Goal: Information Seeking & Learning: Learn about a topic

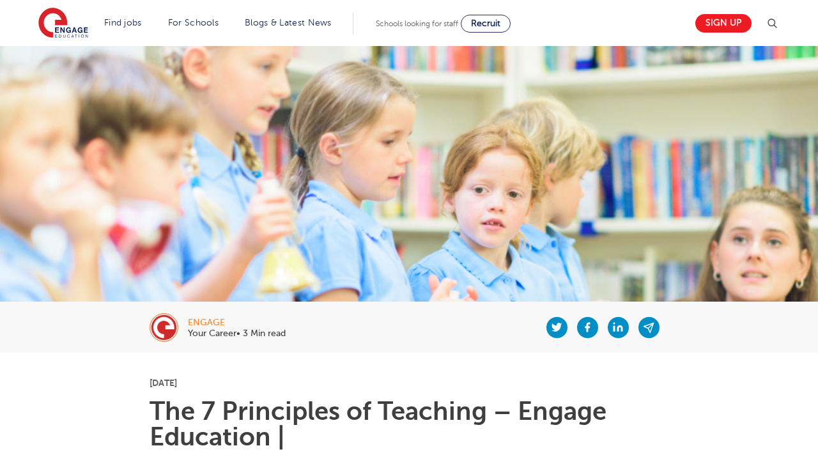
scroll to position [749, 0]
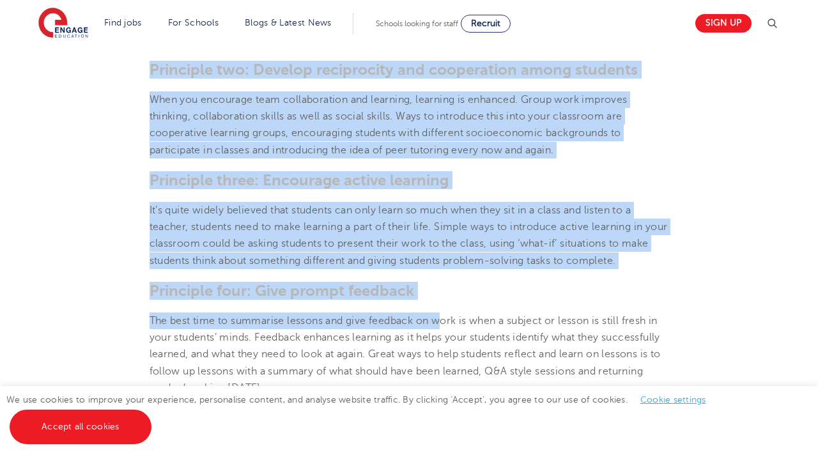
drag, startPoint x: 148, startPoint y: 72, endPoint x: 444, endPoint y: 323, distance: 387.9
click at [444, 323] on section "[DATE] The 7 Principles of Teaching – Engage Education | There are seven princi…" at bounding box center [409, 297] width 775 height 1388
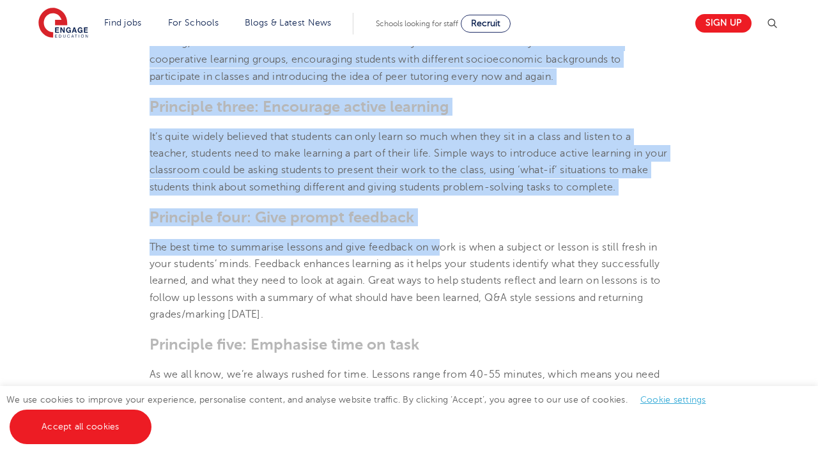
scroll to position [829, 0]
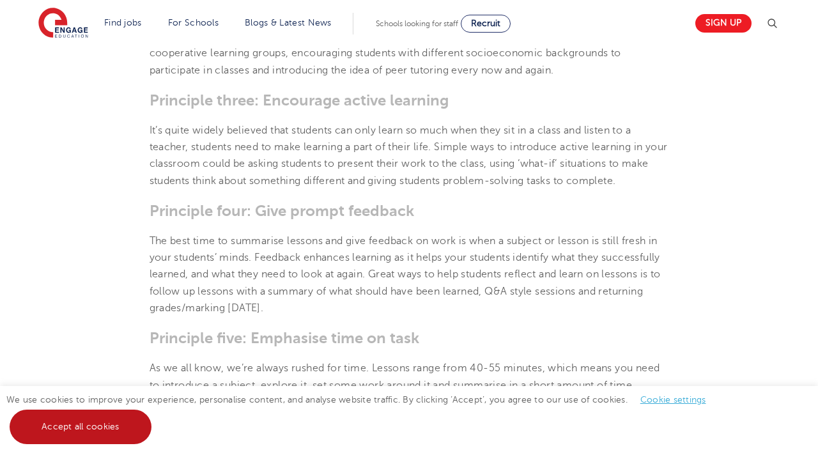
click at [119, 423] on link "Accept all cookies" at bounding box center [81, 426] width 142 height 34
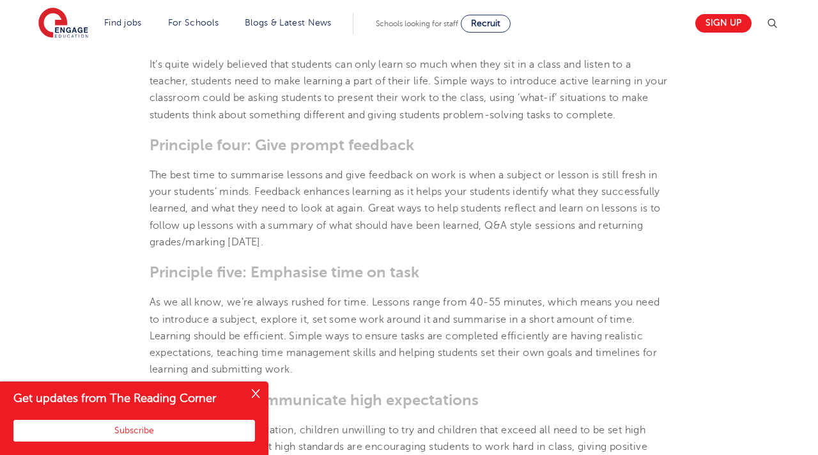
scroll to position [597, 0]
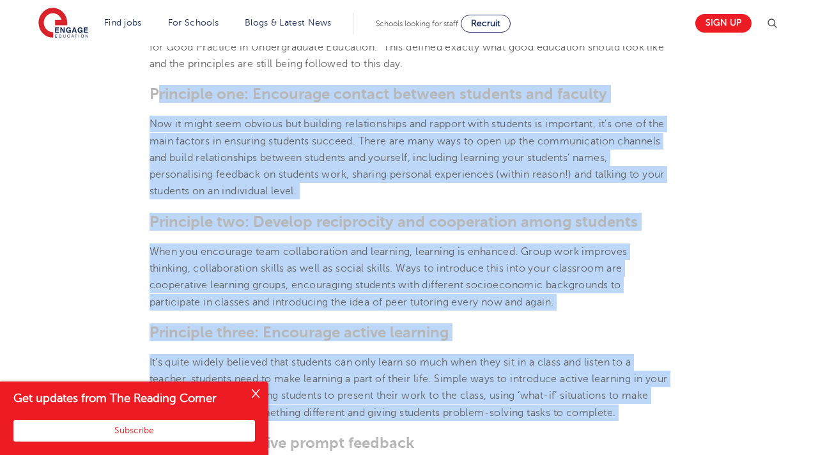
drag, startPoint x: 157, startPoint y: 93, endPoint x: 586, endPoint y: 436, distance: 548.5
click at [586, 436] on section "[DATE] The 7 Principles of Teaching – Engage Education | There are seven princi…" at bounding box center [409, 449] width 775 height 1388
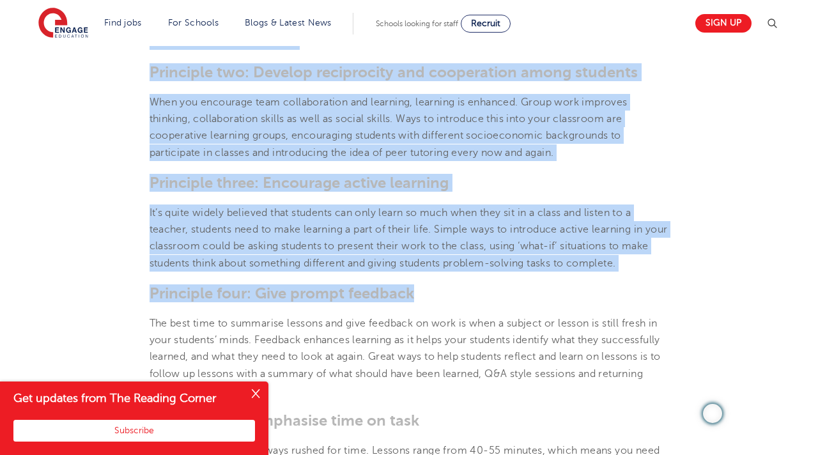
scroll to position [840, 0]
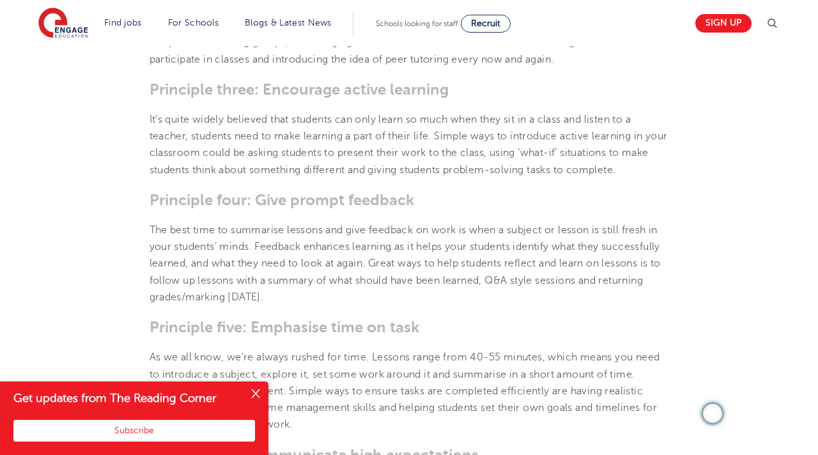
click at [587, 434] on section "[DATE] The 7 Principles of Teaching – Engage Education | There are seven princi…" at bounding box center [409, 207] width 775 height 1388
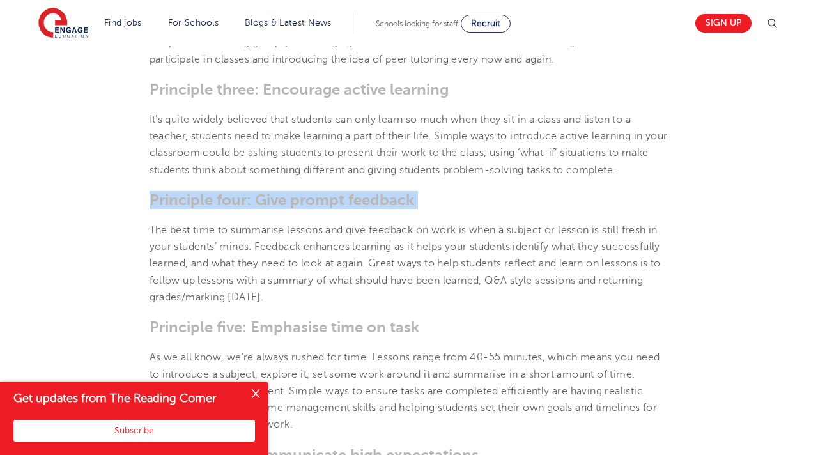
drag, startPoint x: 153, startPoint y: 198, endPoint x: 405, endPoint y: 217, distance: 253.0
click at [405, 217] on section "[DATE] The 7 Principles of Teaching – Engage Education | There are seven princi…" at bounding box center [409, 207] width 775 height 1388
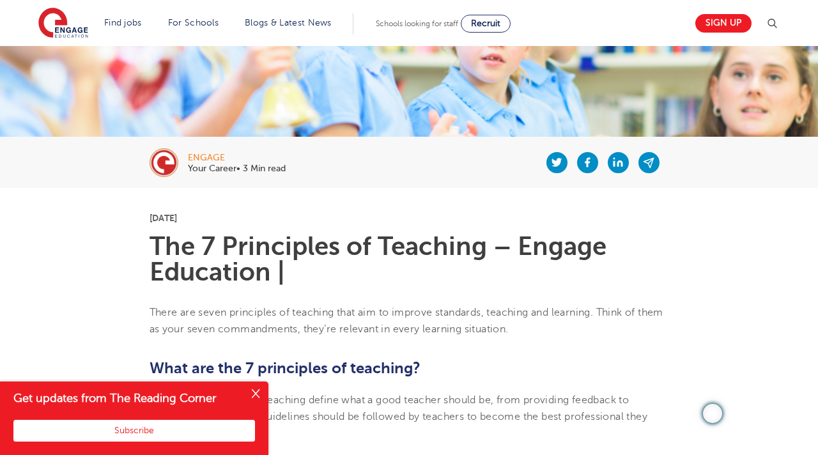
scroll to position [270, 0]
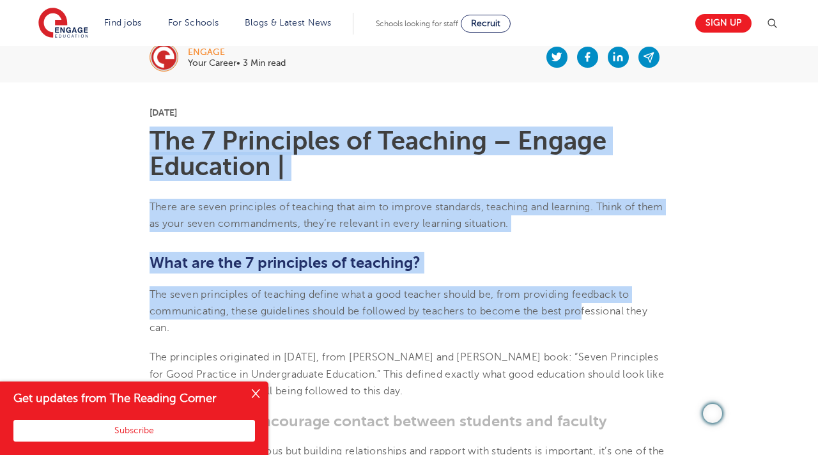
drag, startPoint x: 100, startPoint y: 137, endPoint x: 583, endPoint y: 303, distance: 510.0
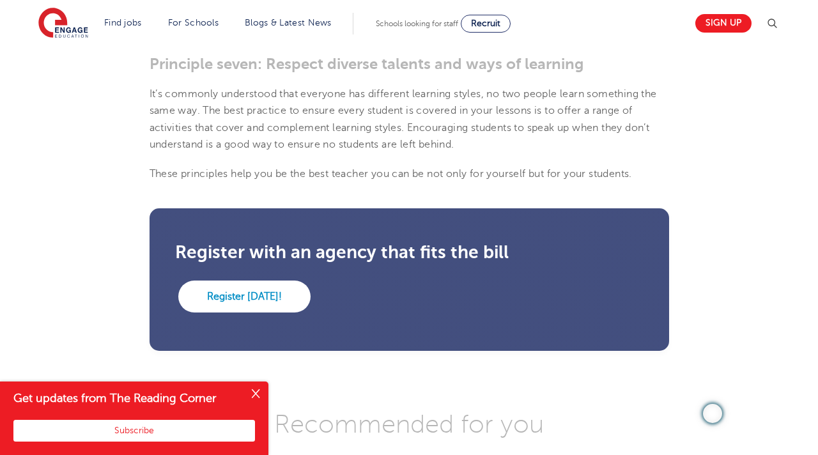
scroll to position [1274, 0]
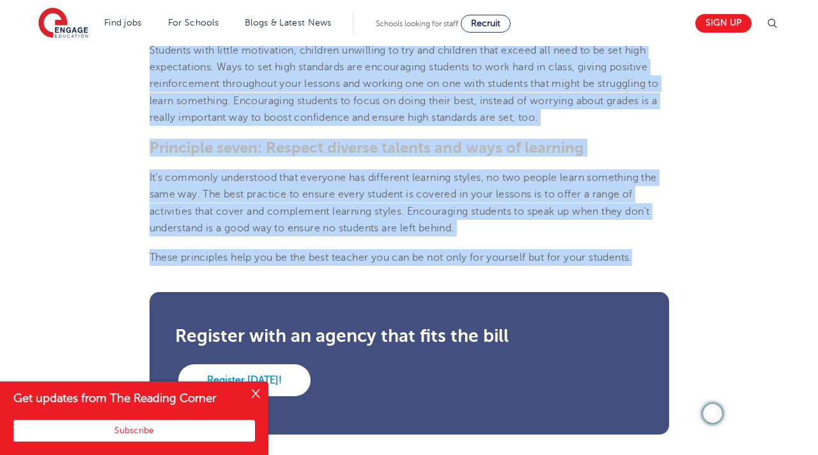
click at [639, 256] on p "These principles help you be the best teacher you can be not only for yourself …" at bounding box center [408, 257] width 519 height 17
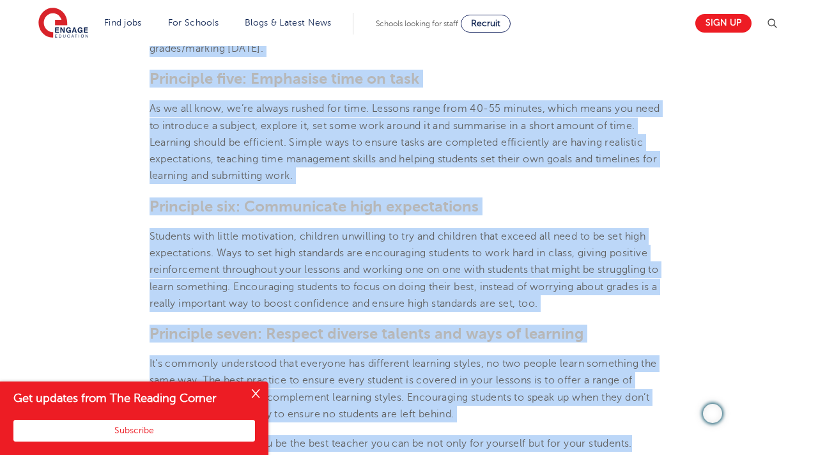
scroll to position [1079, 0]
